Goal: Transaction & Acquisition: Download file/media

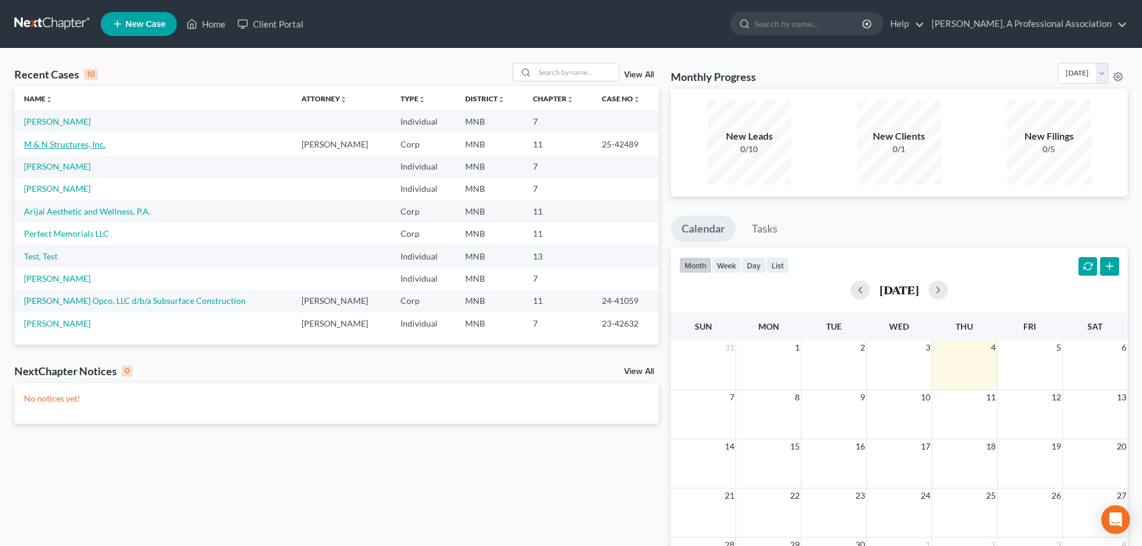
click at [88, 147] on link "M & N Structures, Inc." at bounding box center [65, 144] width 82 height 10
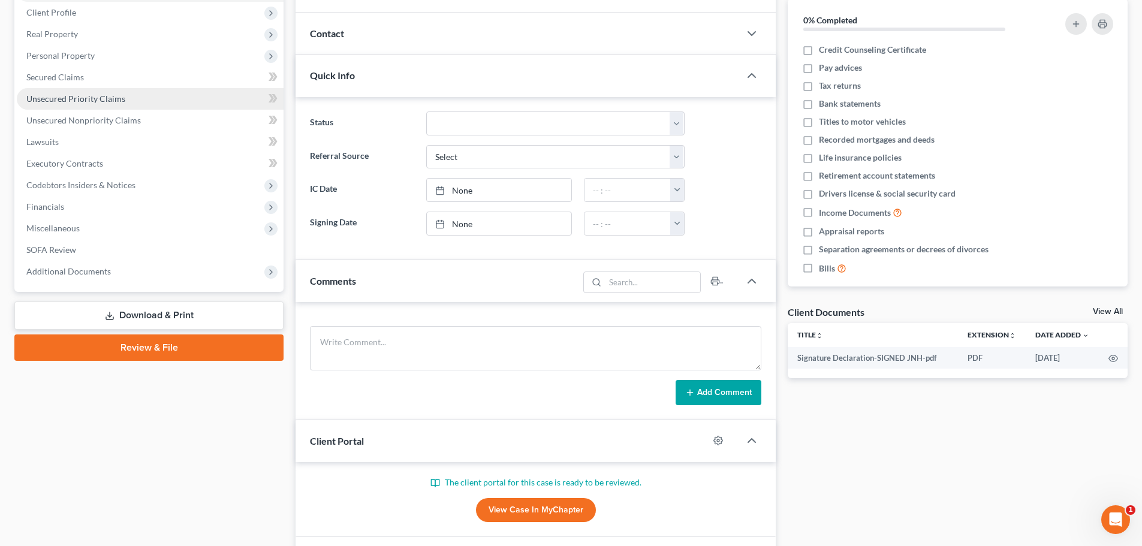
scroll to position [223, 0]
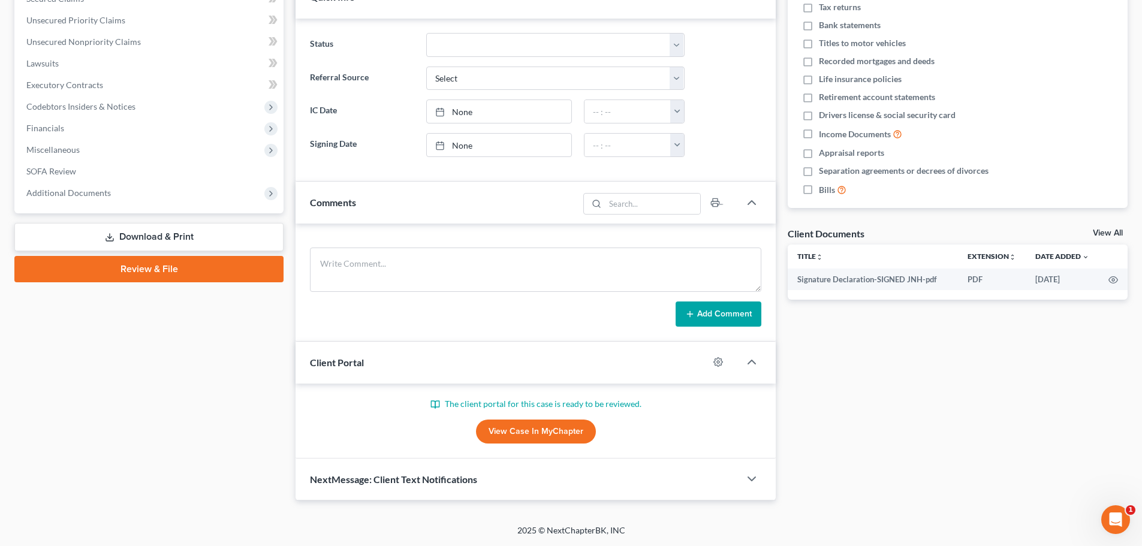
click at [170, 243] on link "Download & Print" at bounding box center [148, 237] width 269 height 28
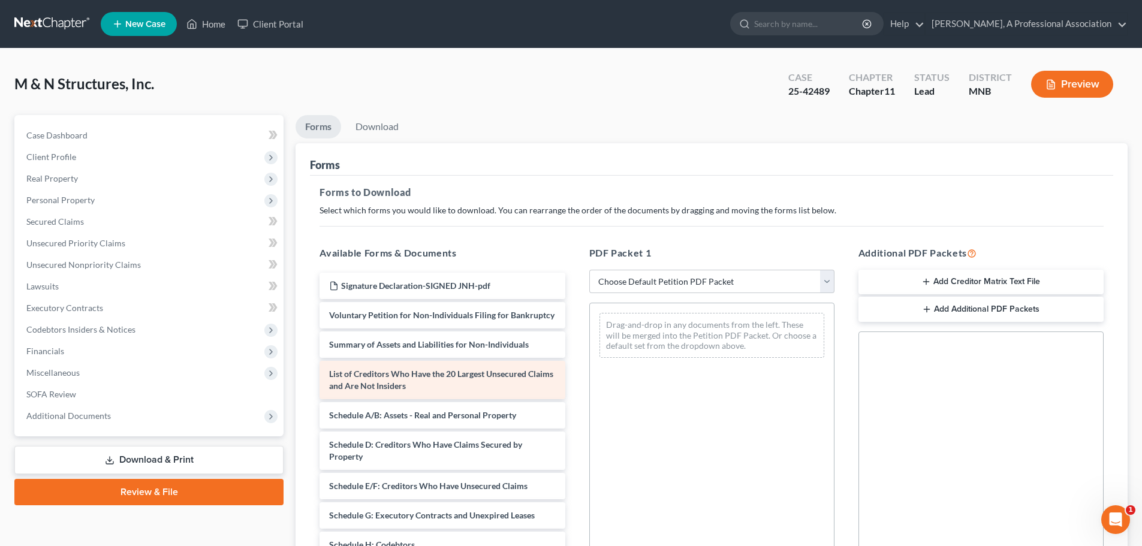
click at [416, 382] on span "List of Creditors Who Have the 20 Largest Unsecured Claims and Are Not Insiders" at bounding box center [441, 380] width 224 height 22
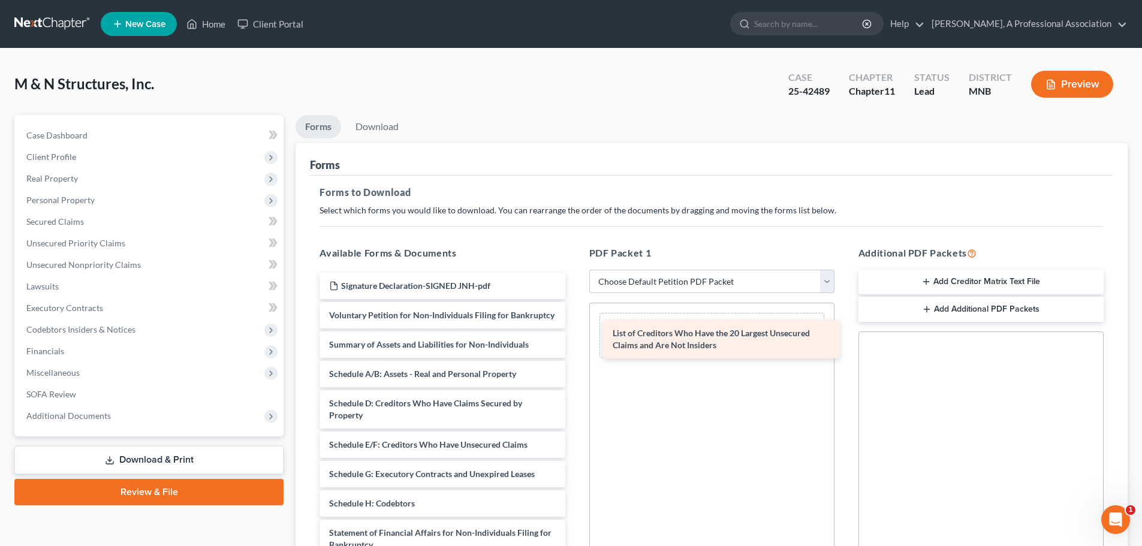
drag, startPoint x: 416, startPoint y: 388, endPoint x: 700, endPoint y: 336, distance: 288.4
click at [574, 336] on div "List of Creditors Who Have the 20 Largest Unsecured Claims and Are Not Insiders…" at bounding box center [442, 495] width 264 height 444
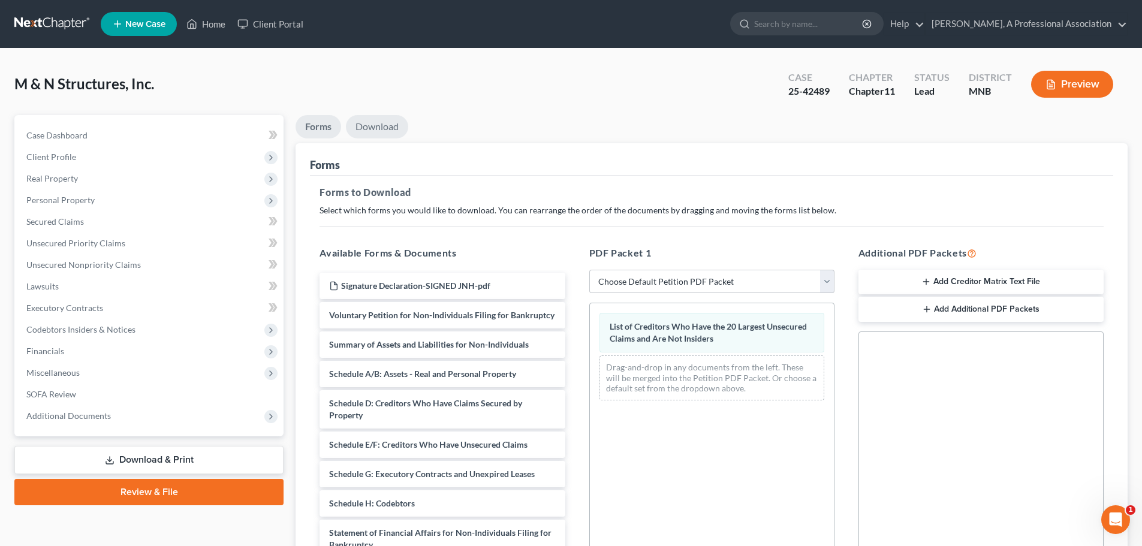
click at [392, 129] on link "Download" at bounding box center [377, 126] width 62 height 23
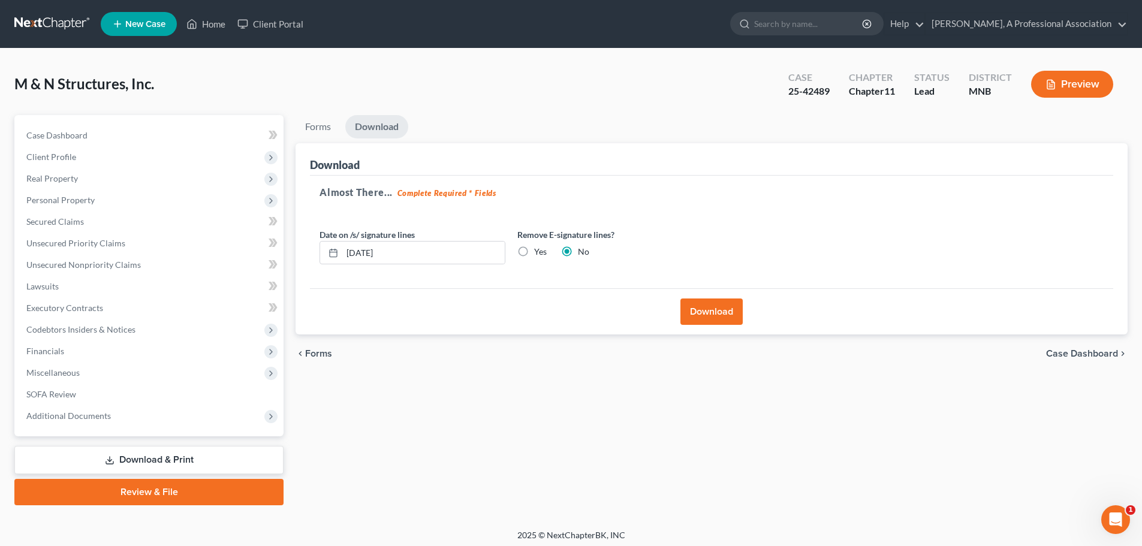
click at [694, 309] on button "Download" at bounding box center [711, 312] width 62 height 26
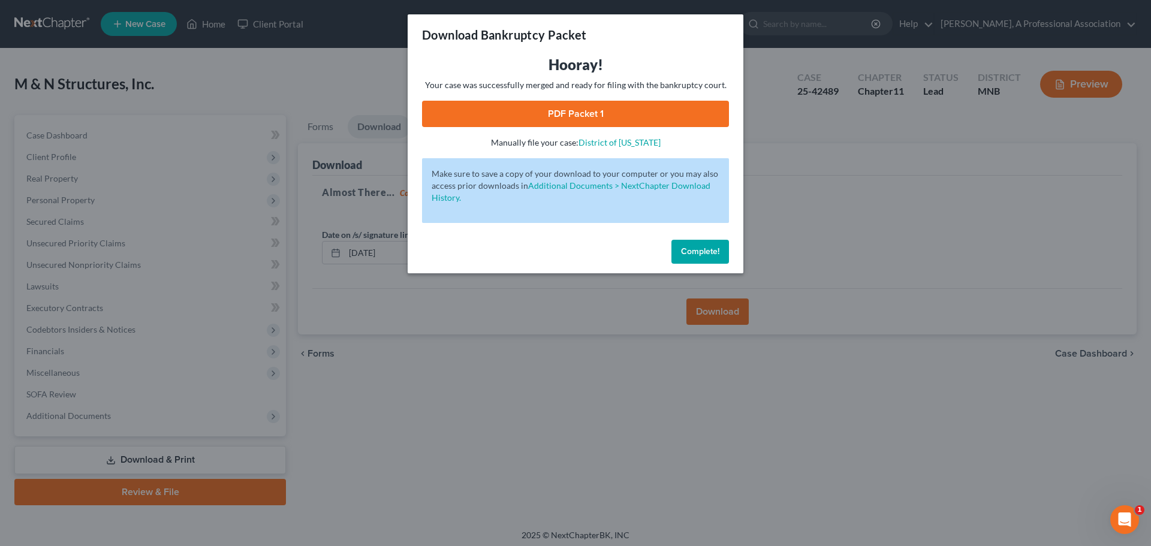
click at [554, 115] on link "PDF Packet 1" at bounding box center [575, 114] width 307 height 26
